Goal: Task Accomplishment & Management: Complete application form

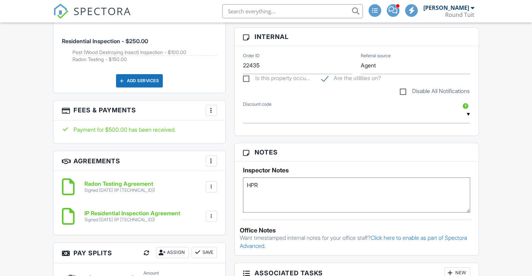
scroll to position [512, 0]
click at [210, 107] on div at bounding box center [211, 110] width 7 height 7
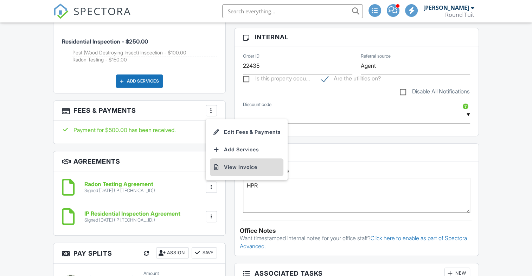
click at [252, 168] on li "View Invoice" at bounding box center [246, 168] width 73 height 18
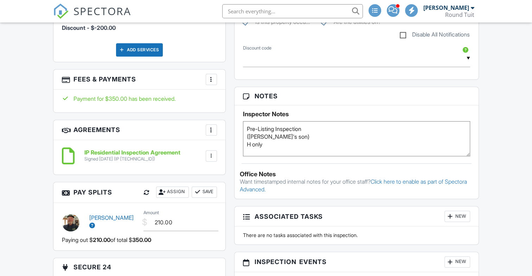
click at [213, 78] on div at bounding box center [211, 79] width 7 height 7
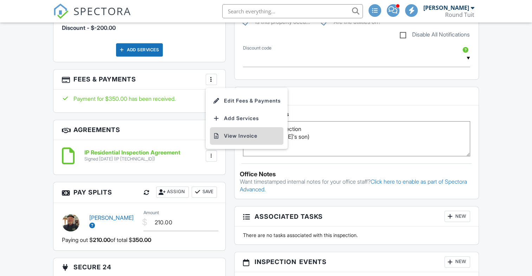
click at [244, 134] on li "View Invoice" at bounding box center [246, 136] width 73 height 18
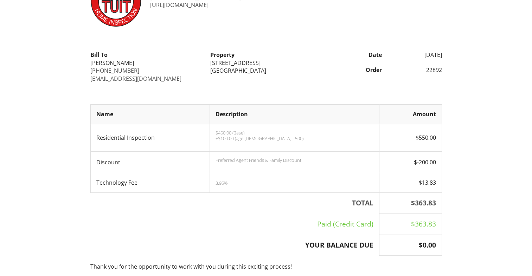
scroll to position [46, 0]
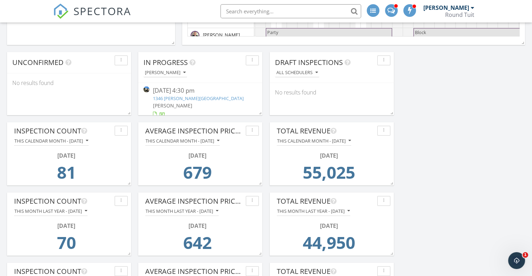
scroll to position [226, 0]
click at [163, 91] on div "09/26/25 4:30 pm" at bounding box center [200, 90] width 95 height 9
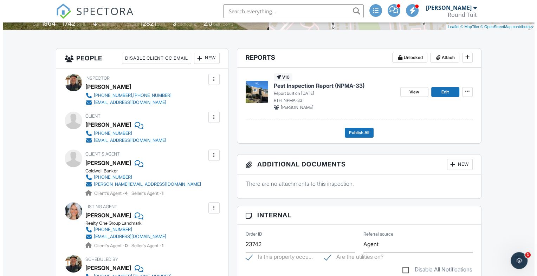
scroll to position [180, 0]
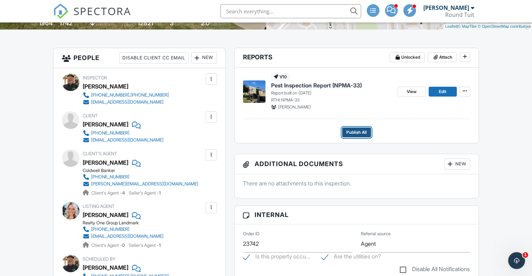
click at [363, 132] on span "Publish All" at bounding box center [356, 132] width 20 height 7
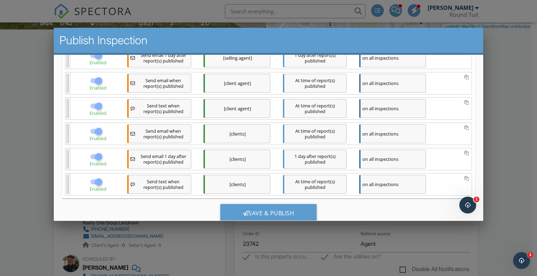
scroll to position [142, 0]
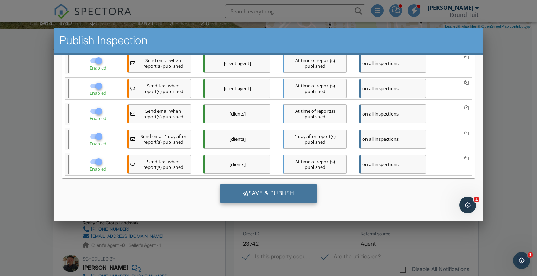
click at [269, 197] on div "Save & Publish" at bounding box center [268, 193] width 97 height 19
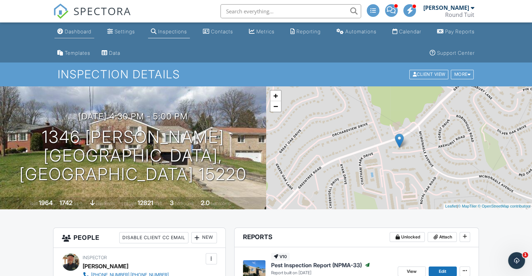
click at [82, 31] on div "Dashboard" at bounding box center [78, 31] width 27 height 6
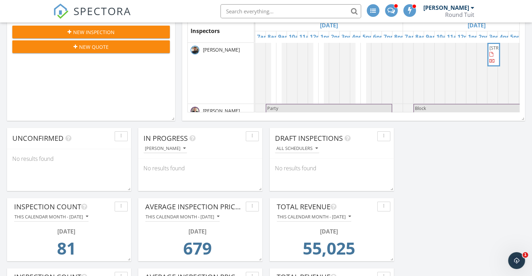
scroll to position [152, 0]
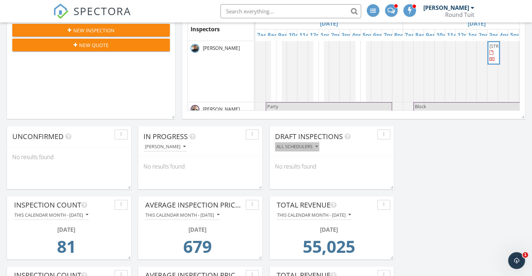
click at [303, 147] on div "All schedulers" at bounding box center [296, 147] width 41 height 5
click at [318, 147] on icon "button" at bounding box center [316, 147] width 2 height 5
click at [312, 148] on div "All schedulers" at bounding box center [296, 147] width 41 height 5
click at [305, 162] on div "All schedulers" at bounding box center [299, 163] width 37 height 8
click at [386, 136] on div "button" at bounding box center [383, 134] width 7 height 5
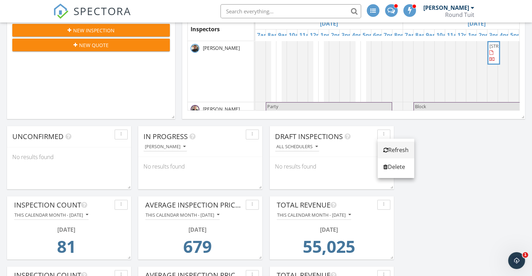
click at [393, 150] on div "Refresh" at bounding box center [395, 150] width 25 height 8
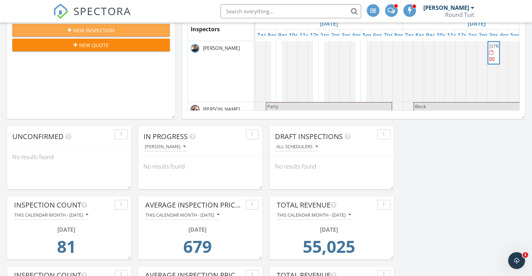
click at [85, 31] on span "New Inspection" at bounding box center [93, 30] width 41 height 7
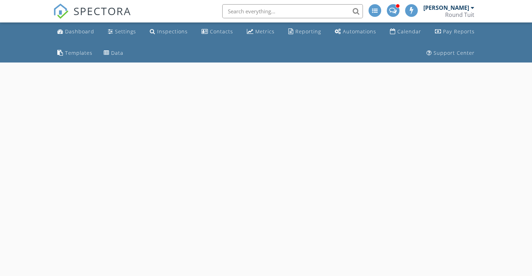
select select "8"
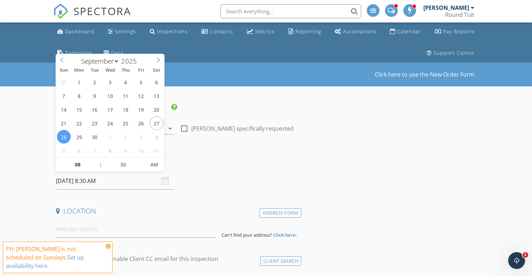
click at [75, 179] on input "09/28/2025 8:30 AM" at bounding box center [115, 181] width 118 height 17
type input "09/29/2025 8:30 AM"
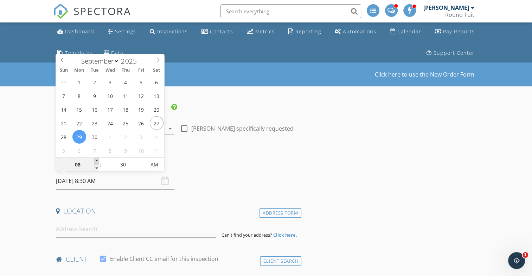
type input "09"
type input "09/29/2025 9:30 AM"
click at [96, 161] on span at bounding box center [96, 161] width 5 height 7
type input "10"
type input "09/29/2025 10:30 AM"
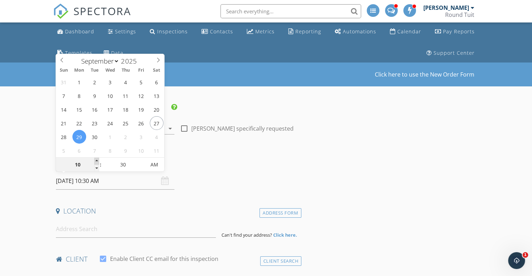
click at [96, 161] on span at bounding box center [96, 161] width 5 height 7
type input "11"
type input "09/29/2025 11:30 AM"
click at [96, 161] on span at bounding box center [96, 161] width 5 height 7
type input "12"
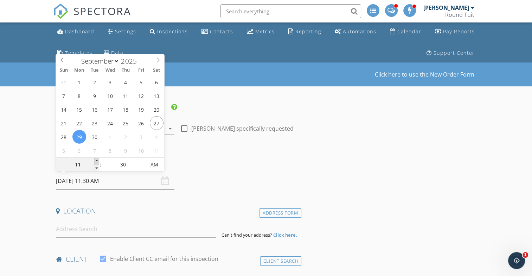
type input "[DATE] 12:30 PM"
click at [96, 161] on span at bounding box center [96, 161] width 5 height 7
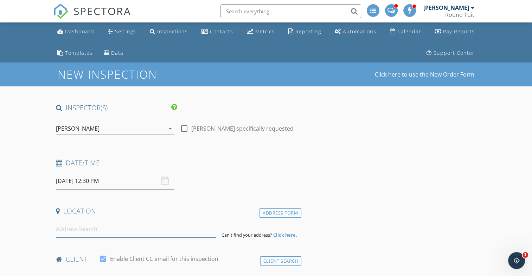
click at [72, 232] on input at bounding box center [136, 229] width 160 height 17
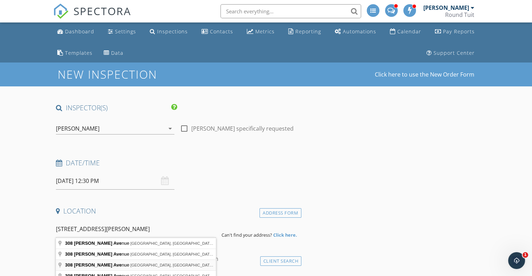
type input "308 Harrison Avenue, Pittsburgh, PA, USA"
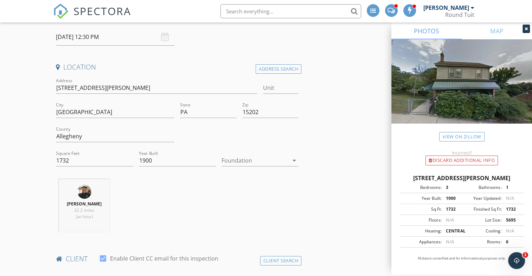
scroll to position [146, 0]
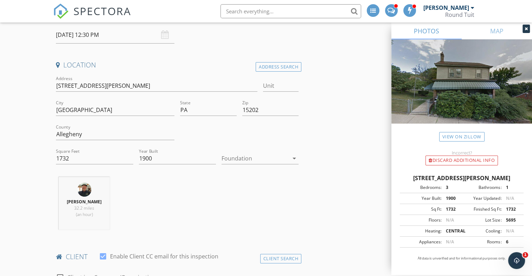
click at [239, 159] on div at bounding box center [254, 158] width 67 height 11
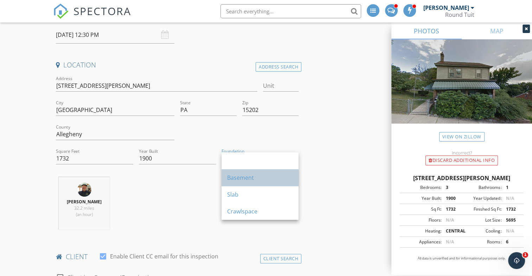
click at [240, 180] on div "Basement" at bounding box center [260, 178] width 66 height 8
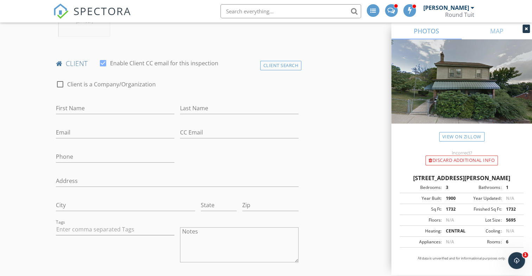
scroll to position [370, 0]
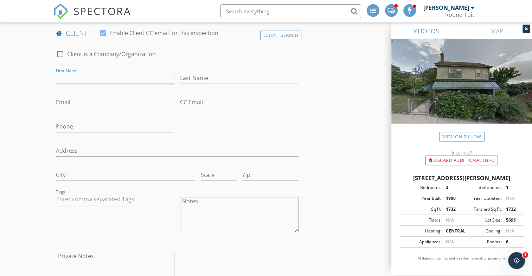
click at [76, 79] on input "First Name" at bounding box center [115, 78] width 118 height 12
click at [290, 35] on div "Client Search" at bounding box center [280, 35] width 41 height 9
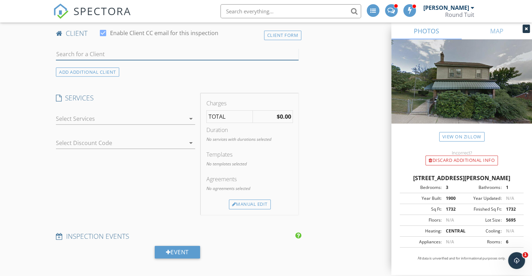
click at [85, 52] on input "text" at bounding box center [177, 55] width 243 height 12
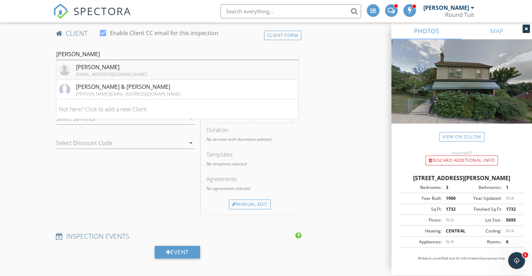
type input "Steve L"
click at [102, 68] on div "Steve Livingston" at bounding box center [111, 67] width 71 height 8
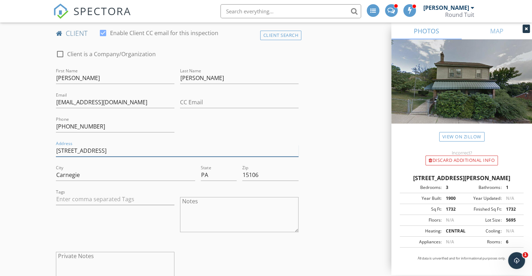
drag, startPoint x: 97, startPoint y: 150, endPoint x: 25, endPoint y: 155, distance: 72.5
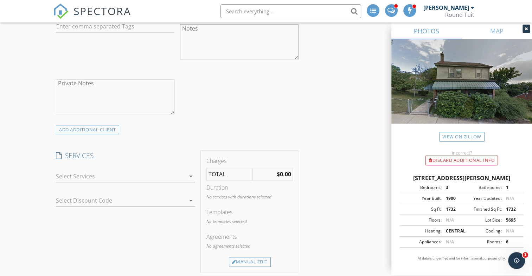
scroll to position [543, 0]
click at [68, 174] on div at bounding box center [120, 176] width 129 height 11
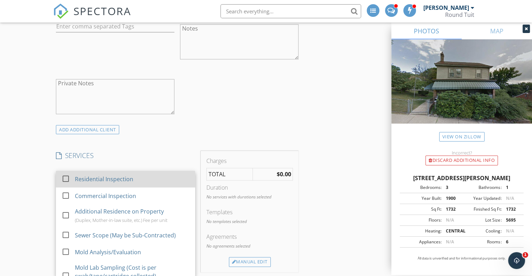
click at [90, 179] on div "Residential Inspection" at bounding box center [104, 179] width 58 height 8
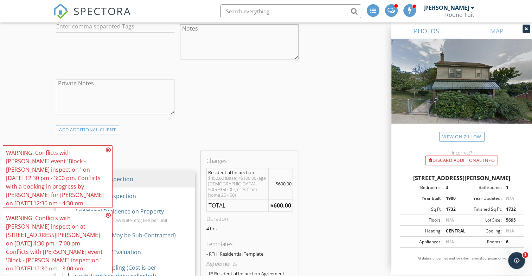
scroll to position [656, 0]
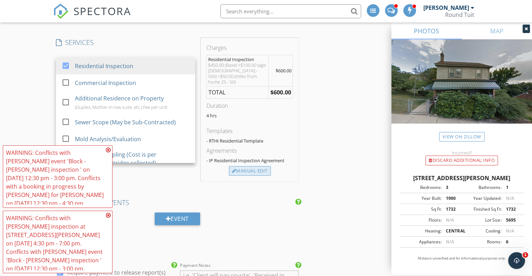
click at [249, 166] on div "Manual Edit" at bounding box center [250, 171] width 42 height 10
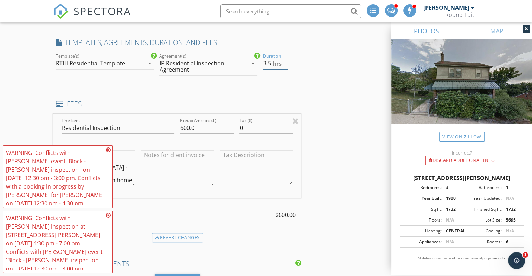
click at [286, 64] on input "3.5" at bounding box center [275, 64] width 25 height 12
click at [286, 64] on input "3" at bounding box center [275, 64] width 25 height 12
type input "2.5"
click at [286, 64] on input "2.5" at bounding box center [275, 64] width 25 height 12
click at [272, 84] on div "INSPECTOR(S) check_box Erik Funkhouser PRIMARY check_box_outline_blank Brian Be…" at bounding box center [177, 172] width 248 height 1450
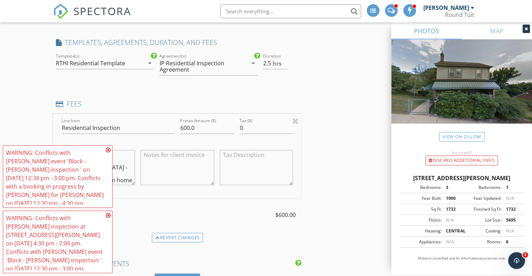
scroll to position [715, 0]
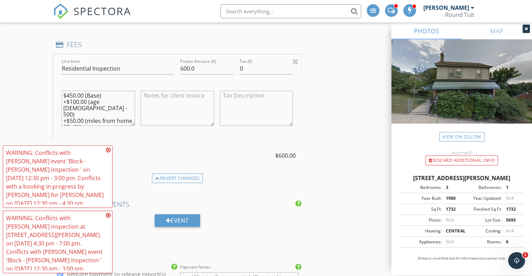
drag, startPoint x: 63, startPoint y: 107, endPoint x: 93, endPoint y: 118, distance: 31.8
click at [93, 118] on textarea "$450.00 (Base) +$100.00 (age 100 - 500) +$50.00 (miles from home 25 - 50)" at bounding box center [98, 108] width 73 height 35
type textarea "$450.00 (Base) +$100.00 (age 100 - 500)"
drag, startPoint x: 186, startPoint y: 68, endPoint x: 158, endPoint y: 69, distance: 27.4
click at [158, 69] on div "Line Item Residential Inspection Pretax Amount ($) 600.0 Tax ($) 0 $450.00 (Bas…" at bounding box center [177, 96] width 248 height 85
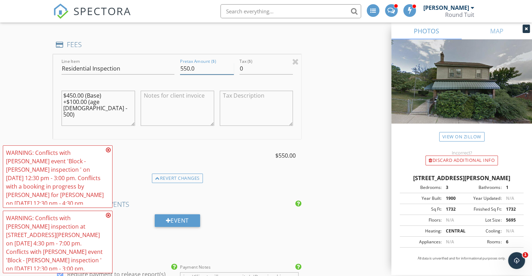
type input "550.0"
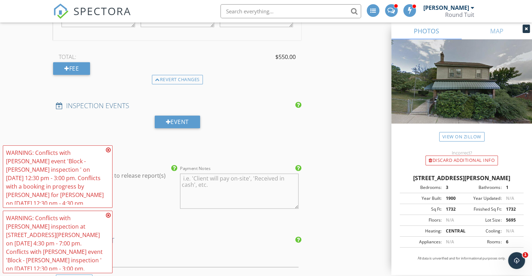
scroll to position [815, 0]
click at [62, 67] on div "Fee" at bounding box center [71, 68] width 37 height 13
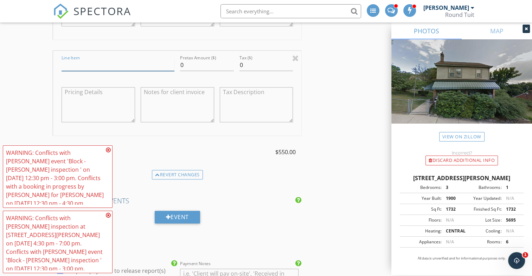
click at [80, 62] on input "Line Item" at bounding box center [118, 65] width 113 height 12
type input "Discount"
type input "-200.00"
type textarea "Preferred Agent Family & Friends Discount"
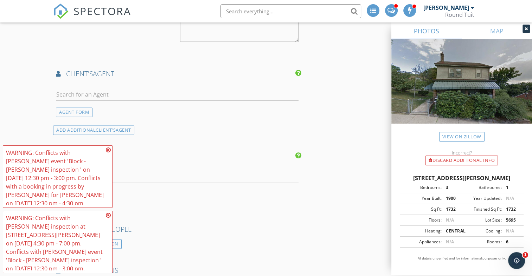
scroll to position [1078, 0]
click at [72, 88] on input "text" at bounding box center [177, 94] width 243 height 12
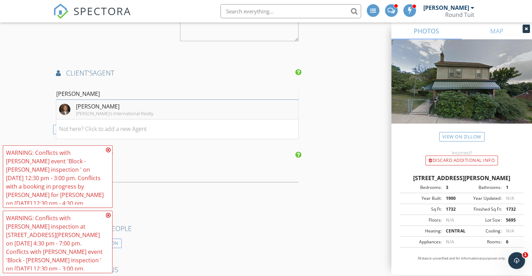
type input "Jan Livings"
click at [87, 105] on div "Jan Livingston" at bounding box center [114, 106] width 77 height 8
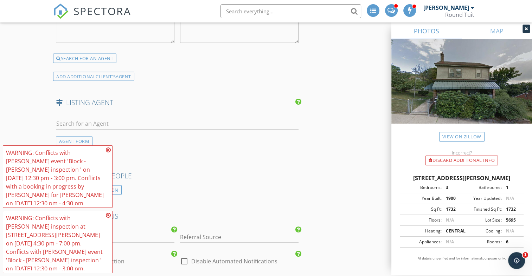
scroll to position [1314, 0]
click at [76, 118] on input "text" at bounding box center [177, 124] width 243 height 12
type input "Emily P"
click at [90, 134] on div "Emily Platts" at bounding box center [98, 136] width 44 height 8
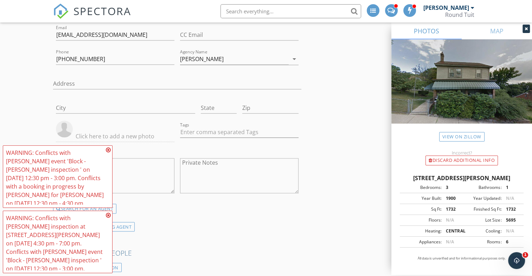
scroll to position [1427, 0]
click at [109, 150] on icon at bounding box center [108, 150] width 5 height 6
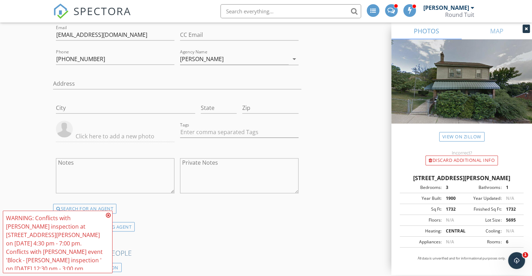
click at [108, 215] on icon at bounding box center [108, 216] width 5 height 6
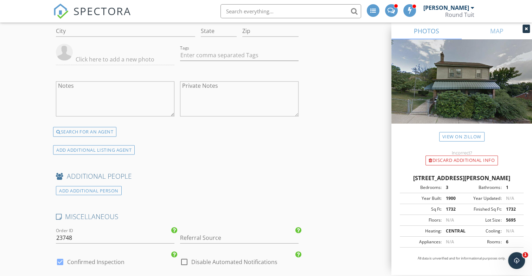
scroll to position [1562, 0]
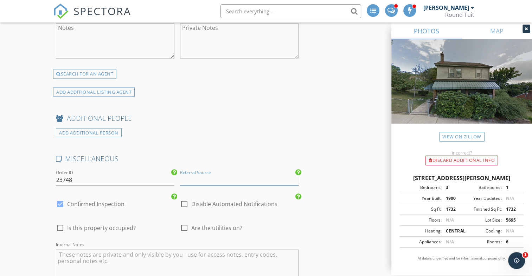
click at [209, 175] on input "Referral Source" at bounding box center [239, 180] width 118 height 12
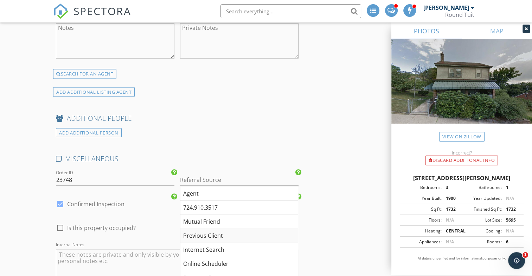
click at [200, 232] on div "Previous Client" at bounding box center [239, 236] width 118 height 14
type input "Previous Client"
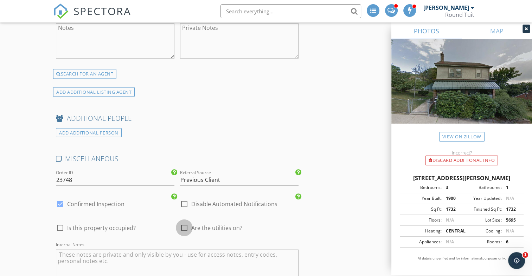
click at [183, 223] on div at bounding box center [184, 228] width 12 height 12
checkbox input "true"
click at [89, 252] on textarea "Internal Notes" at bounding box center [177, 267] width 243 height 35
type textarea "H only"
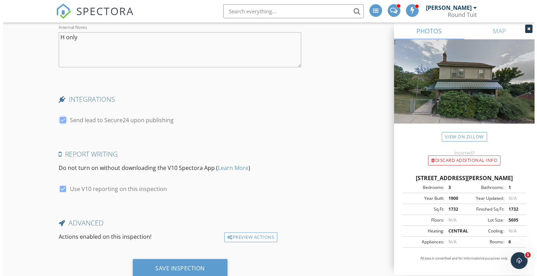
scroll to position [1799, 0]
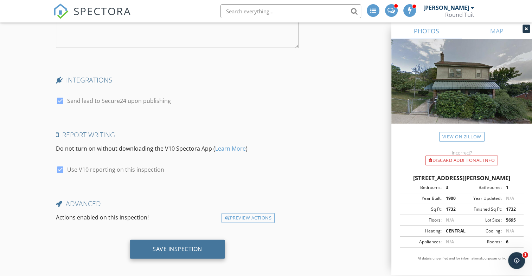
click at [178, 246] on div "Save Inspection" at bounding box center [178, 249] width 50 height 7
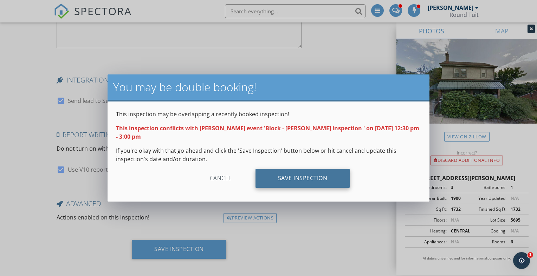
click at [304, 180] on div "Save Inspection" at bounding box center [303, 178] width 95 height 19
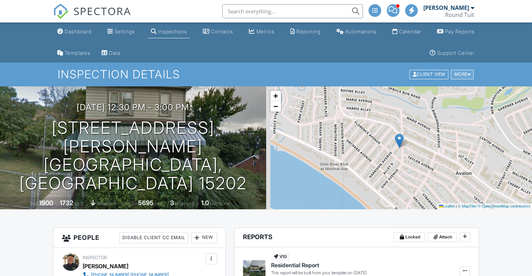
click at [460, 75] on div "More" at bounding box center [462, 74] width 23 height 9
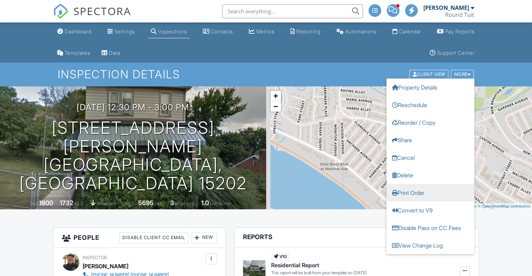
click at [418, 192] on link "Print Order" at bounding box center [430, 193] width 88 height 18
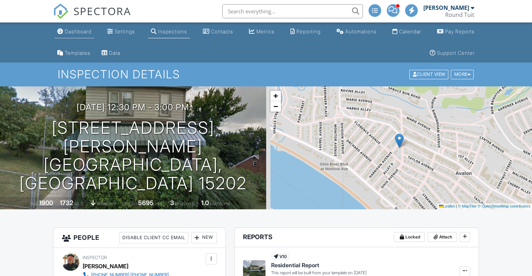
click at [78, 31] on div "Dashboard" at bounding box center [78, 31] width 27 height 6
